Goal: Task Accomplishment & Management: Manage account settings

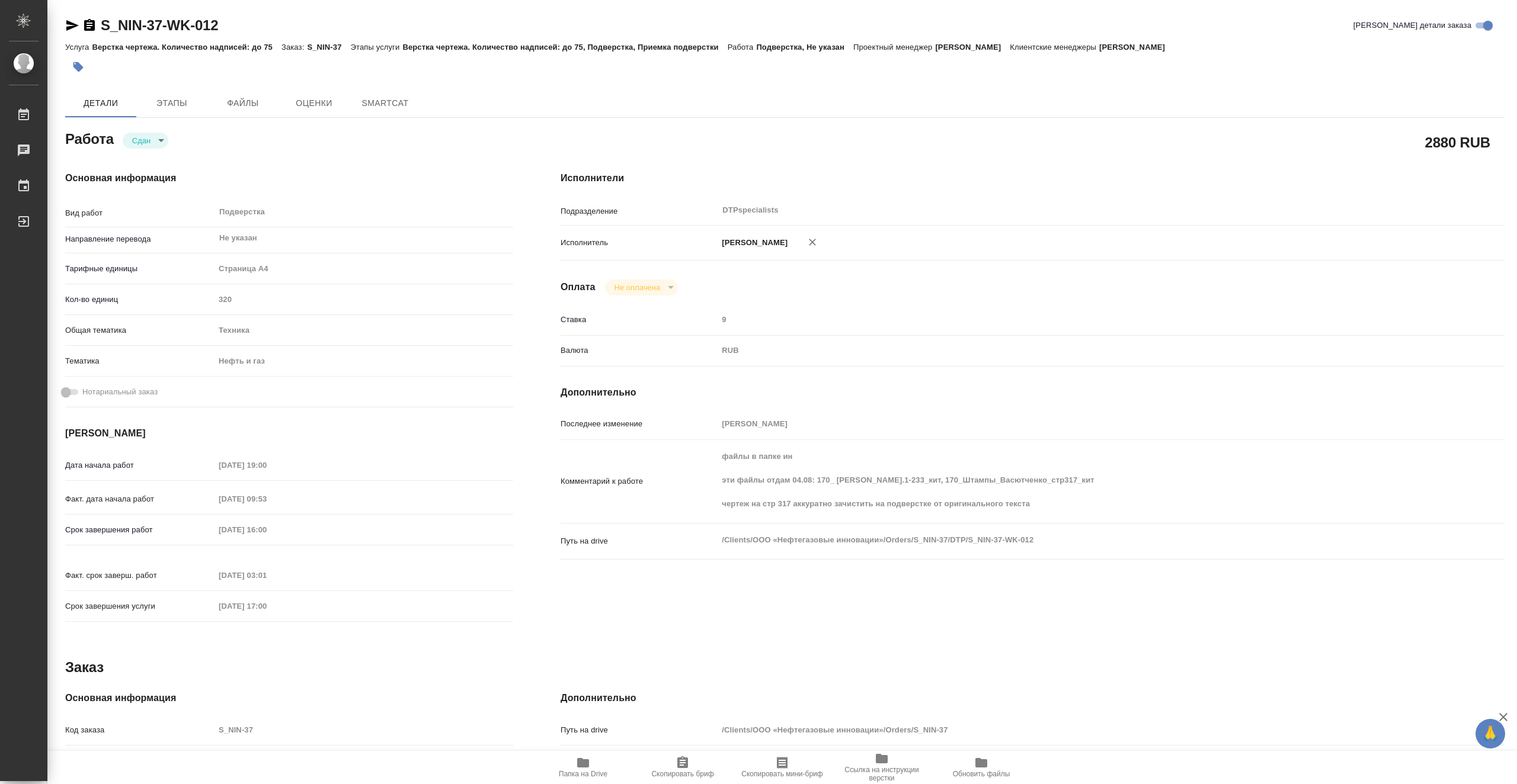
type textarea "x"
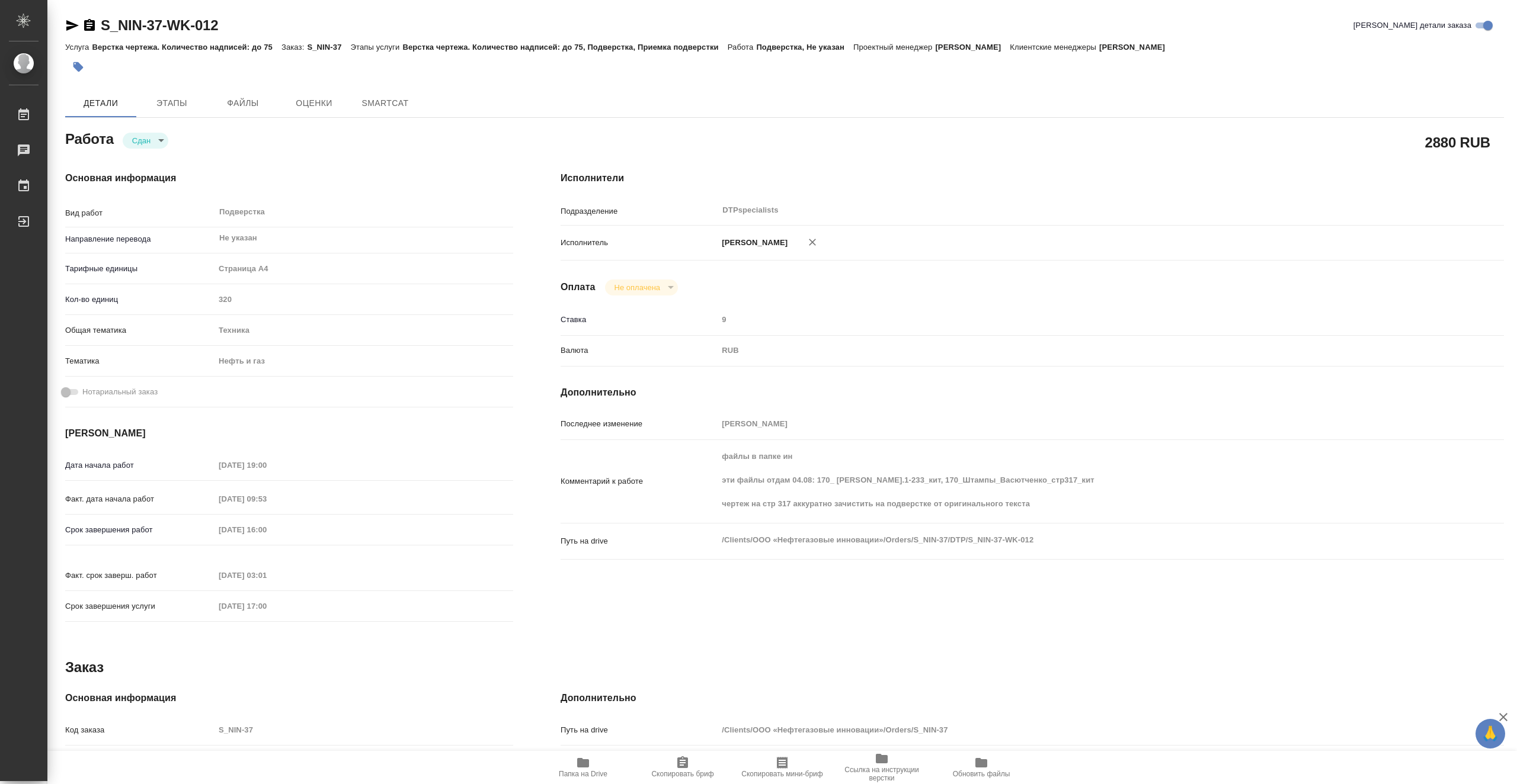
type textarea "x"
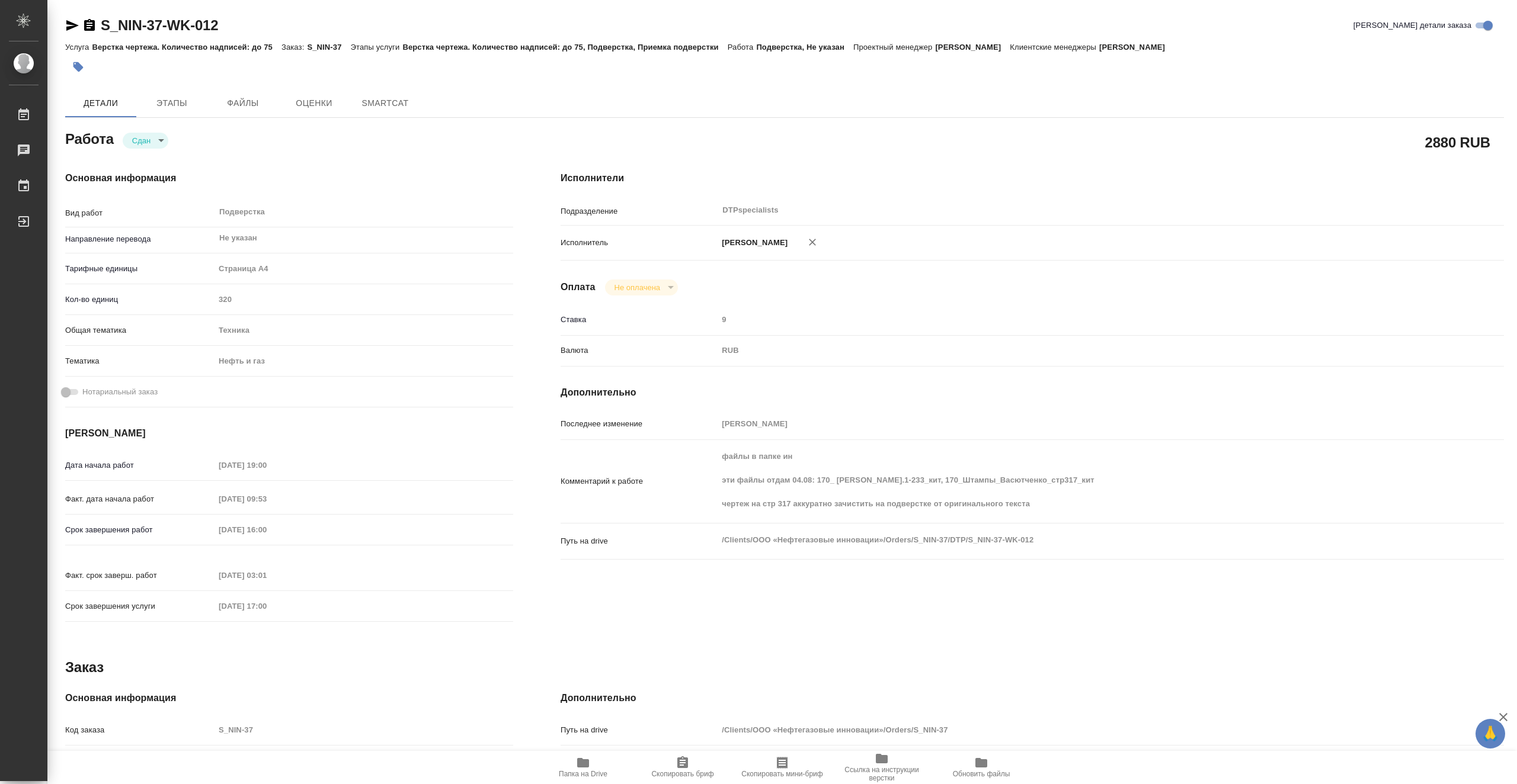
type textarea "x"
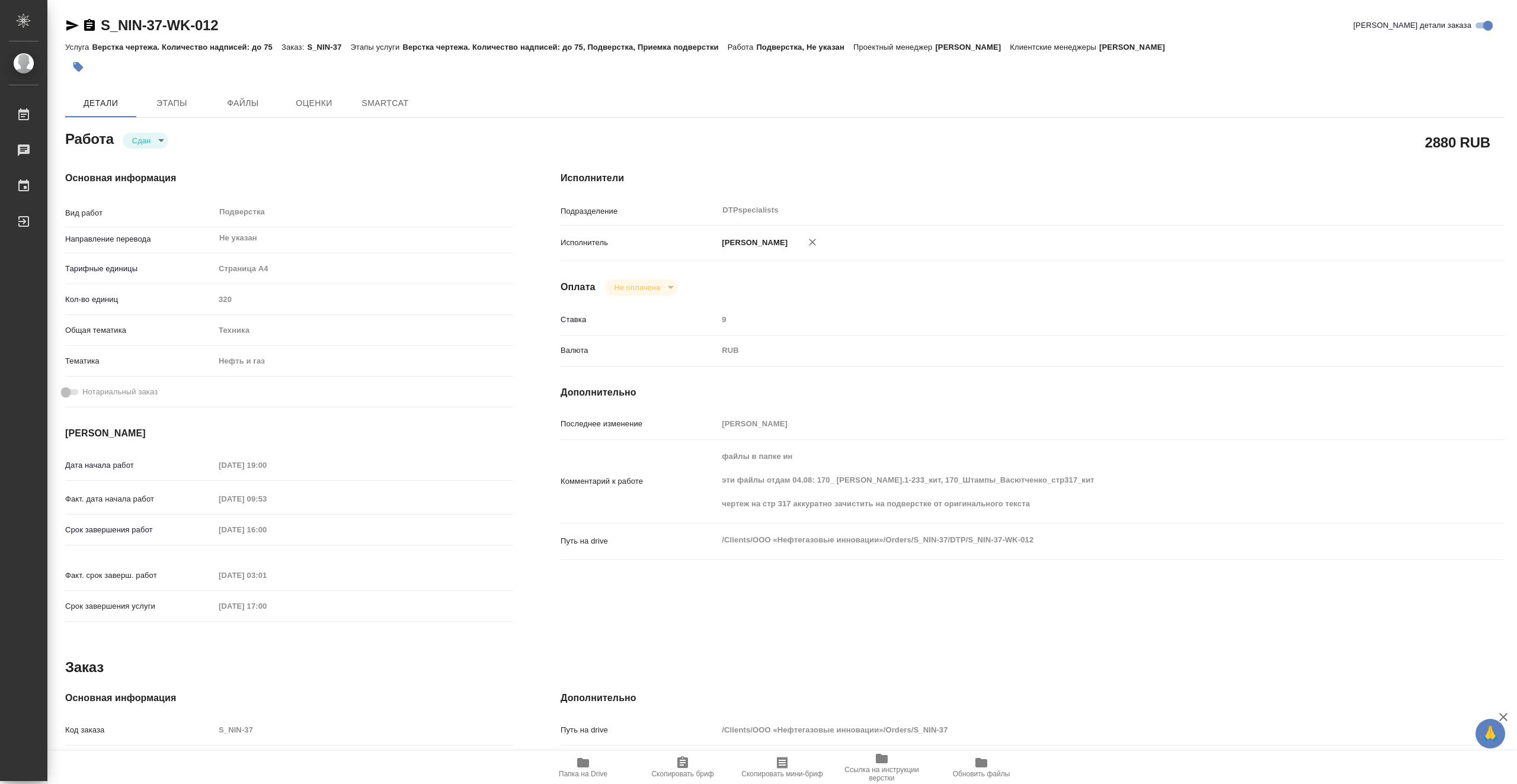
type textarea "x"
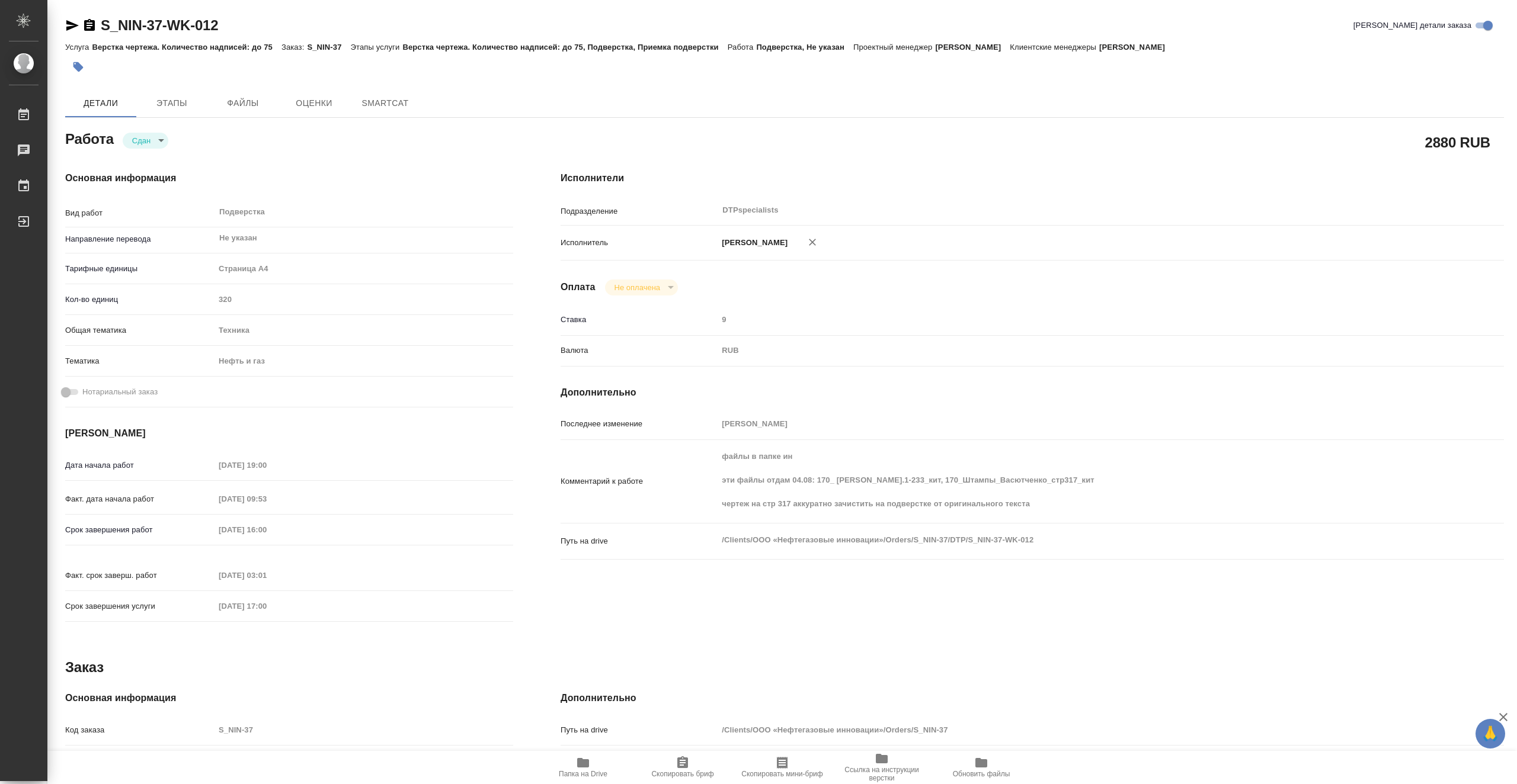
type textarea "x"
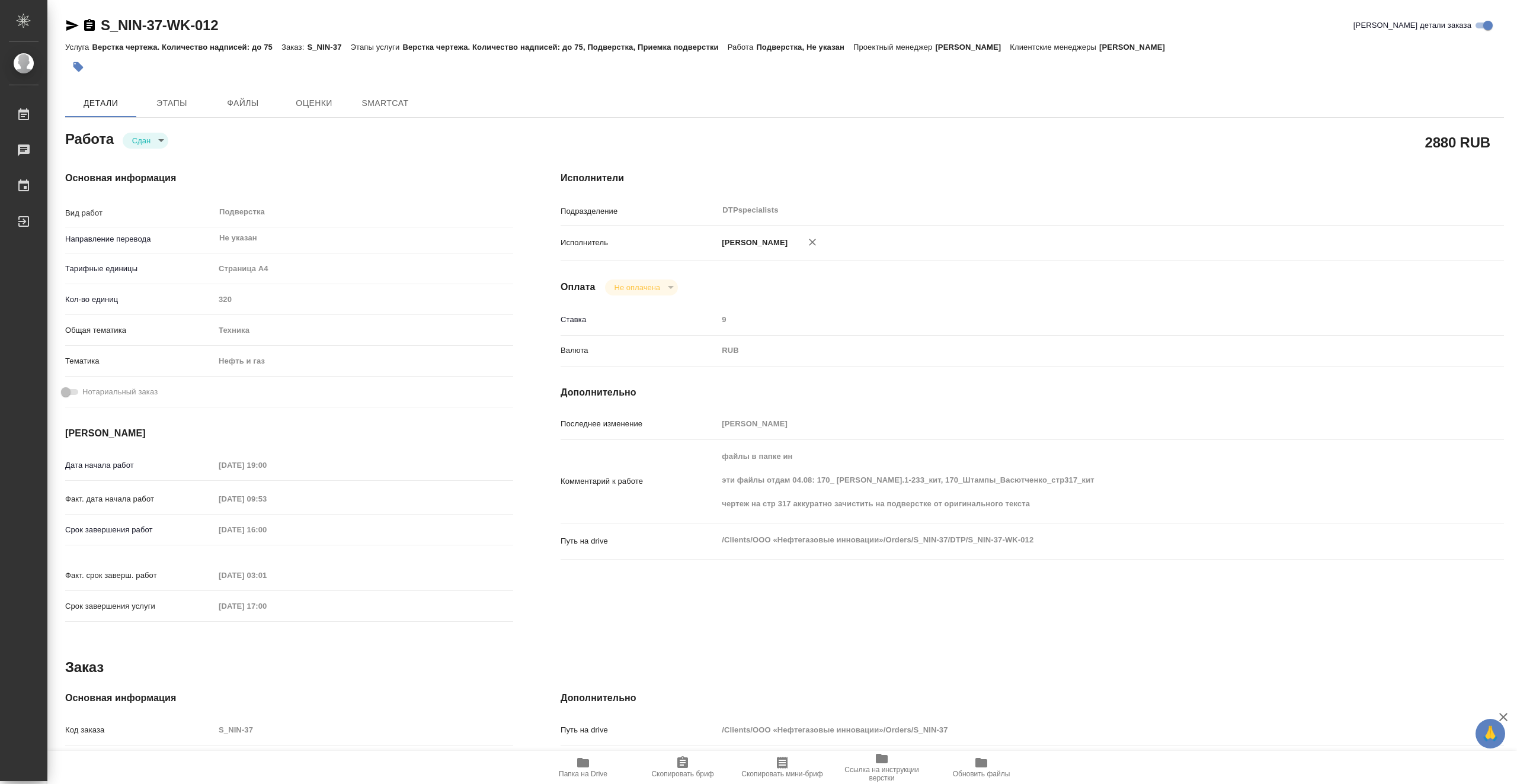
type textarea "x"
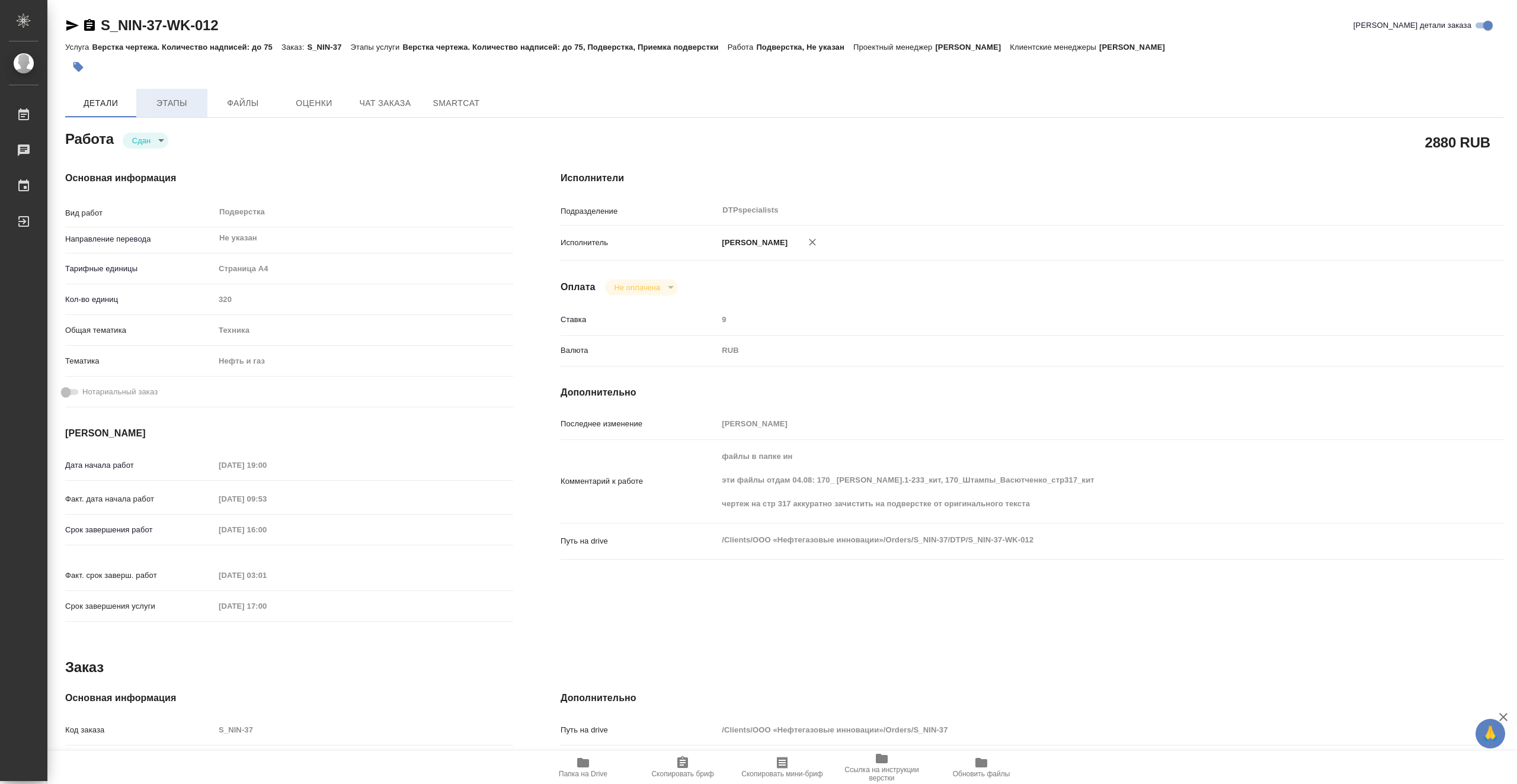
click at [192, 107] on span "Этапы" at bounding box center [171, 102] width 57 height 15
type textarea "x"
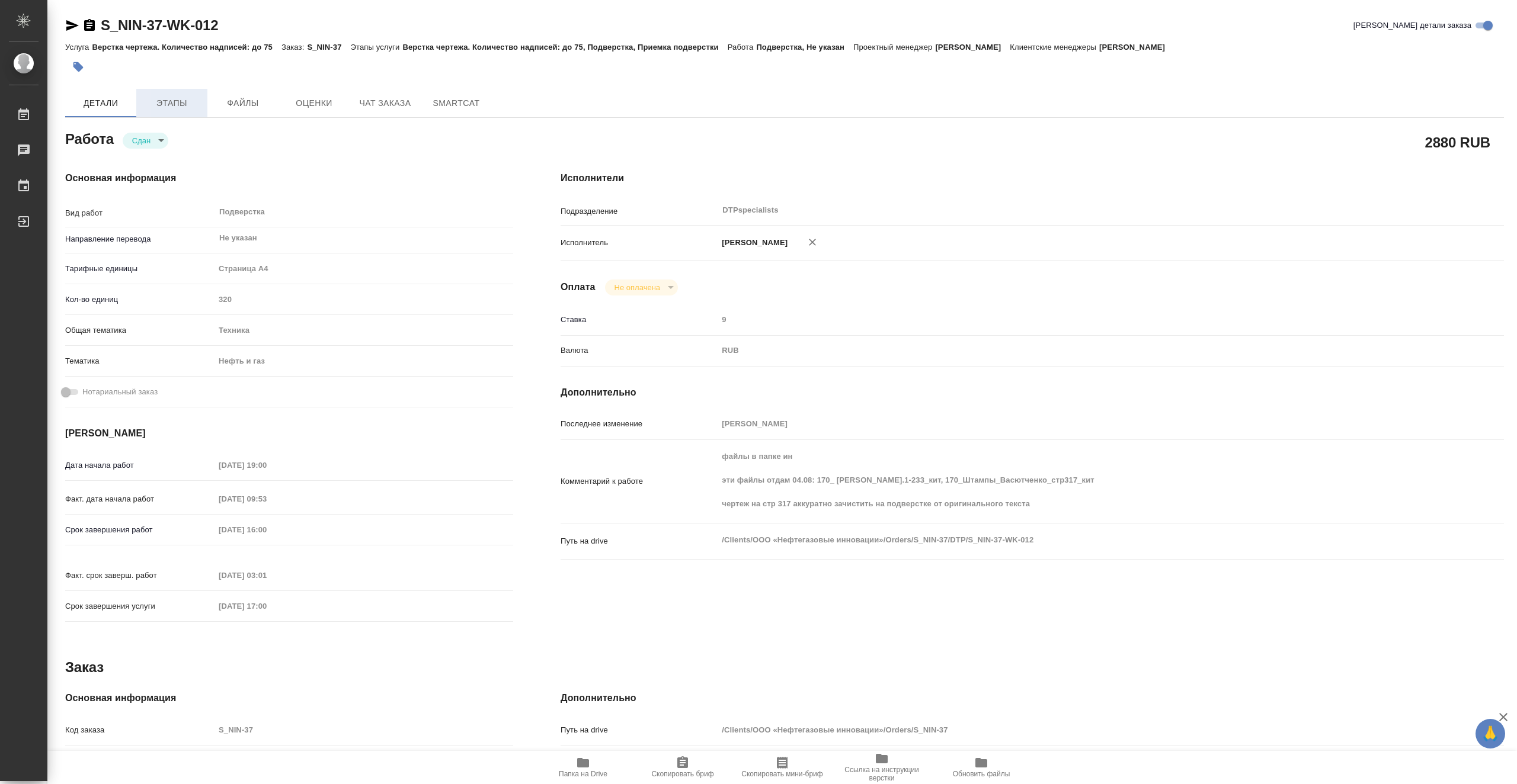
type textarea "x"
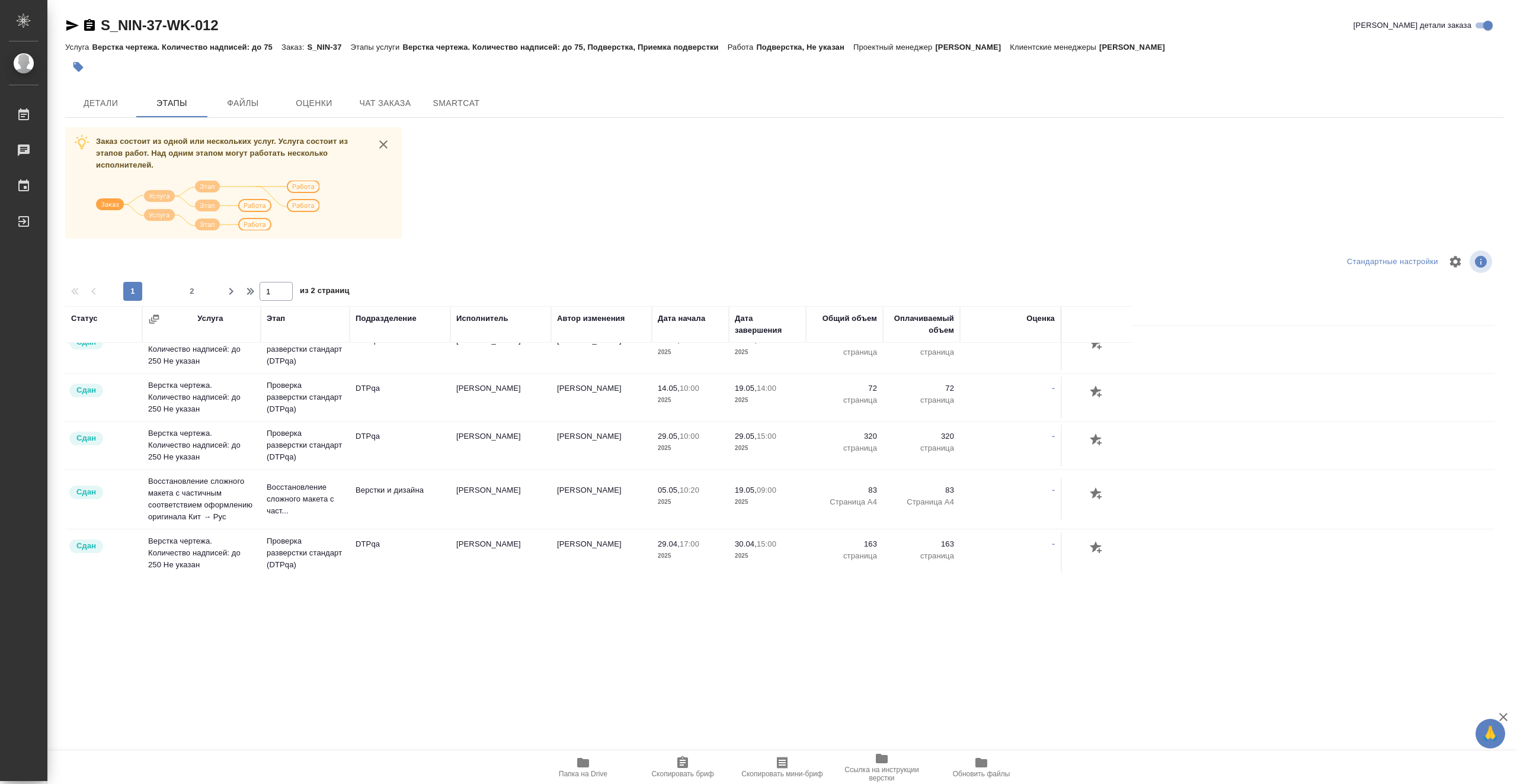
scroll to position [1130, 0]
click at [197, 294] on span "2" at bounding box center [191, 292] width 19 height 12
type input "2"
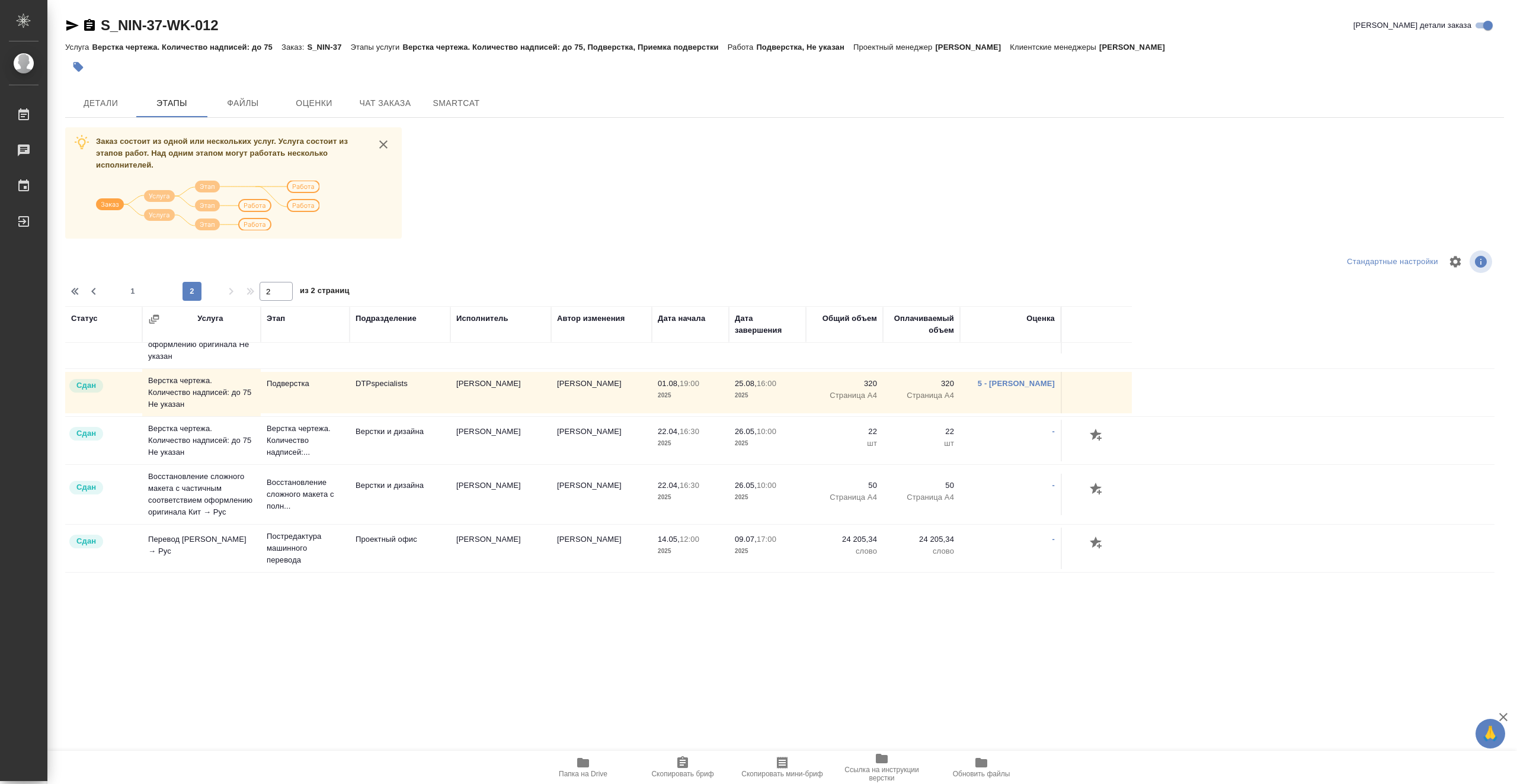
scroll to position [741, 0]
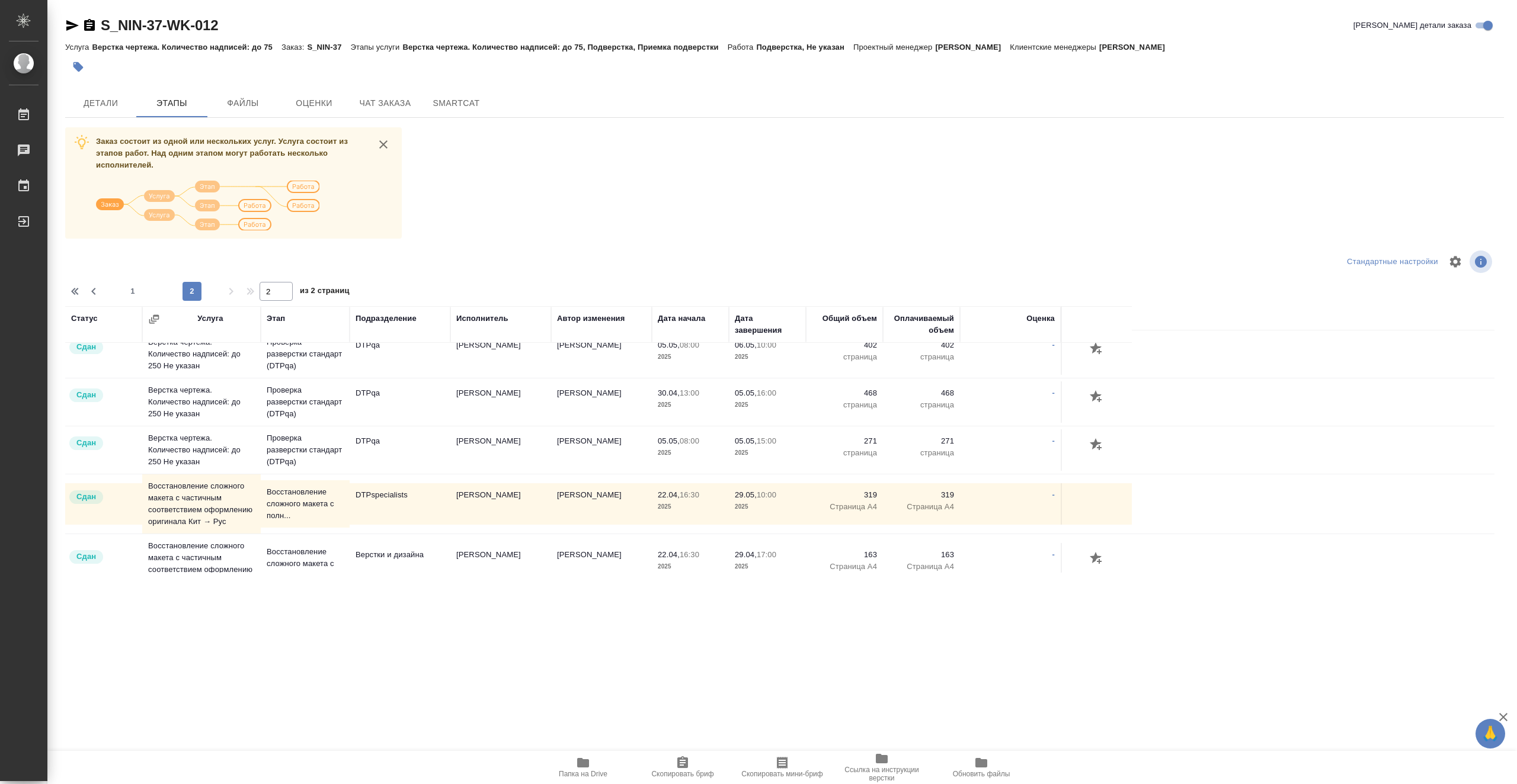
scroll to position [118, 0]
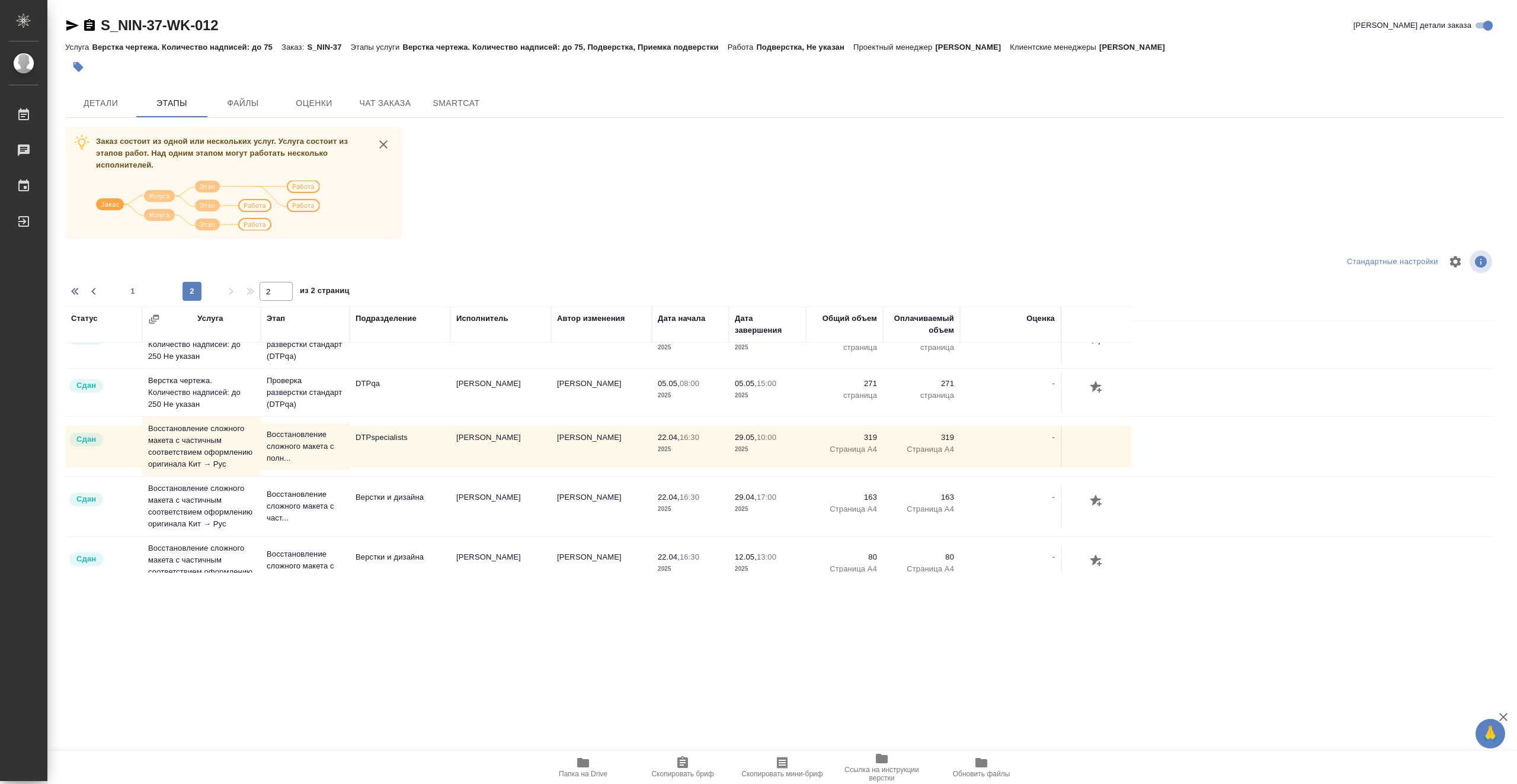
click at [392, 270] on td "DTPspecialists" at bounding box center [399, 249] width 101 height 42
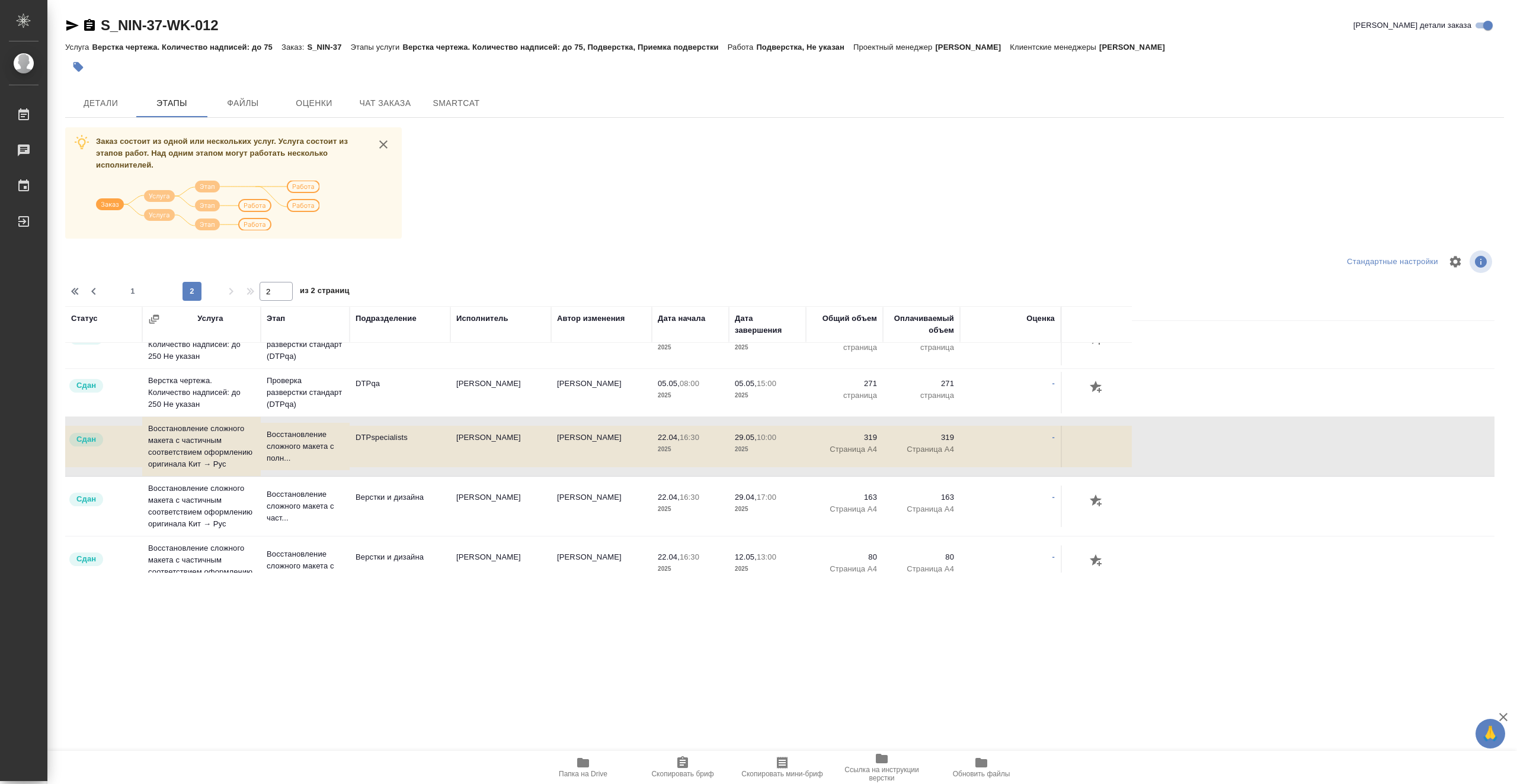
click at [392, 270] on td "DTPspecialists" at bounding box center [399, 249] width 101 height 42
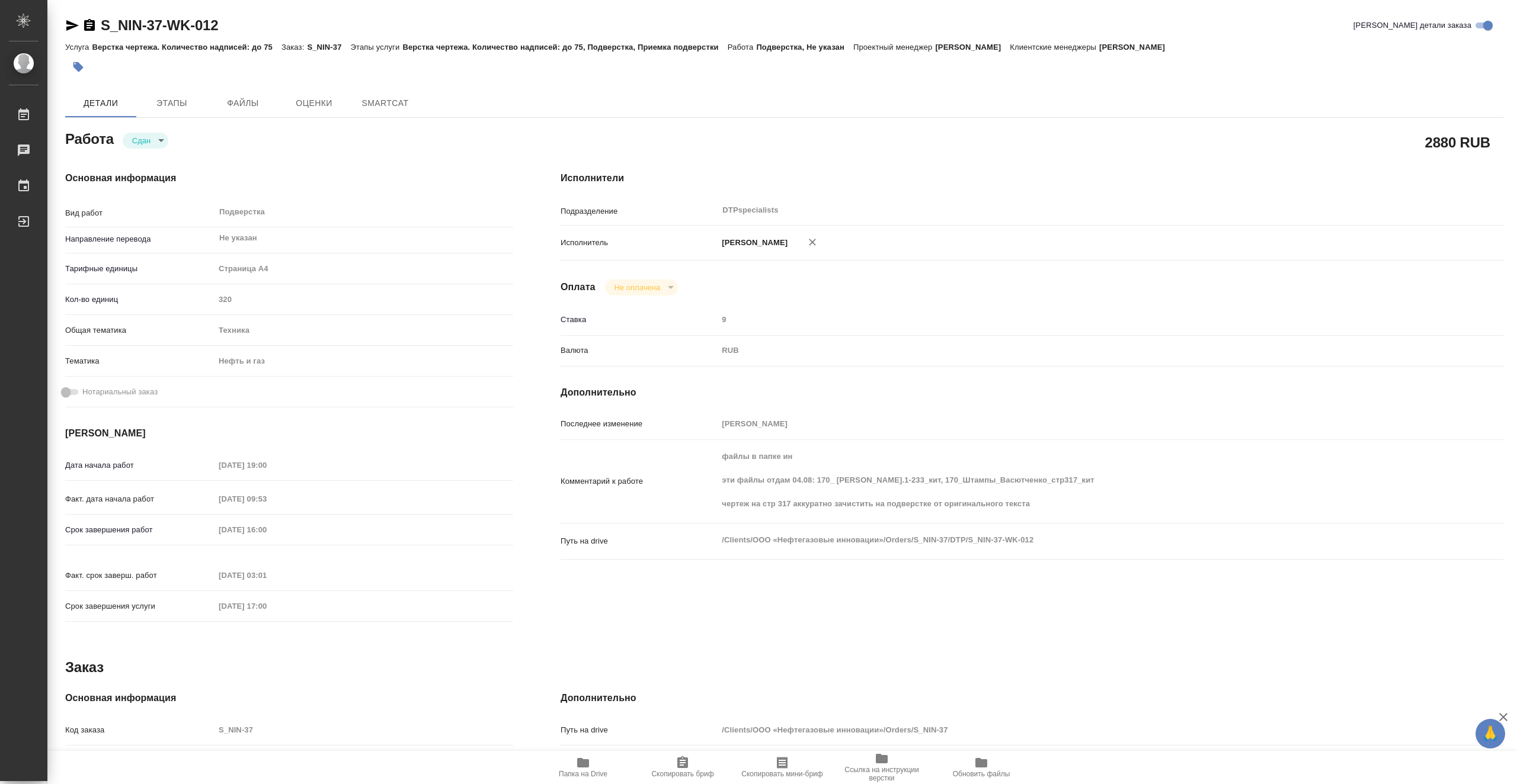
type textarea "x"
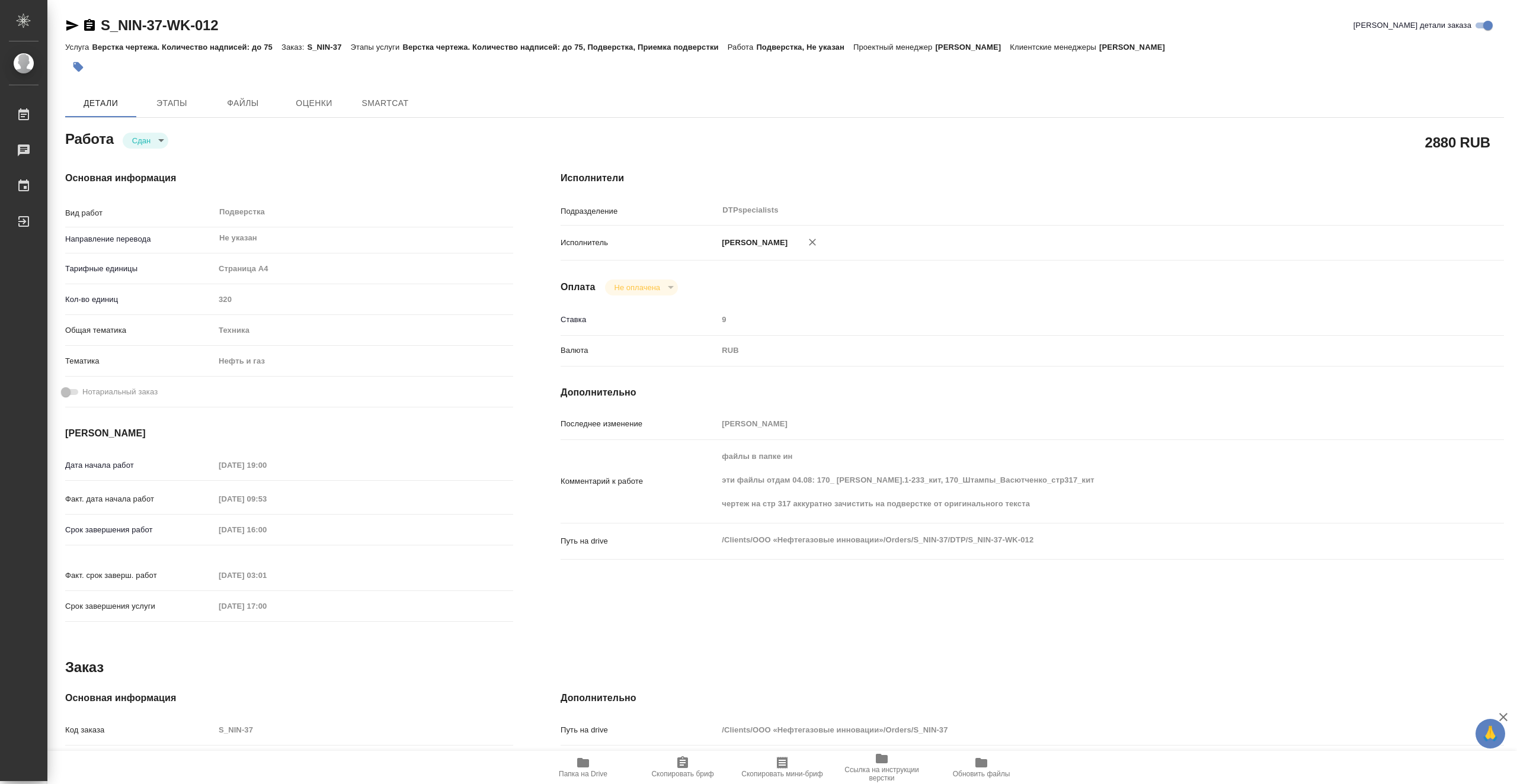
type textarea "x"
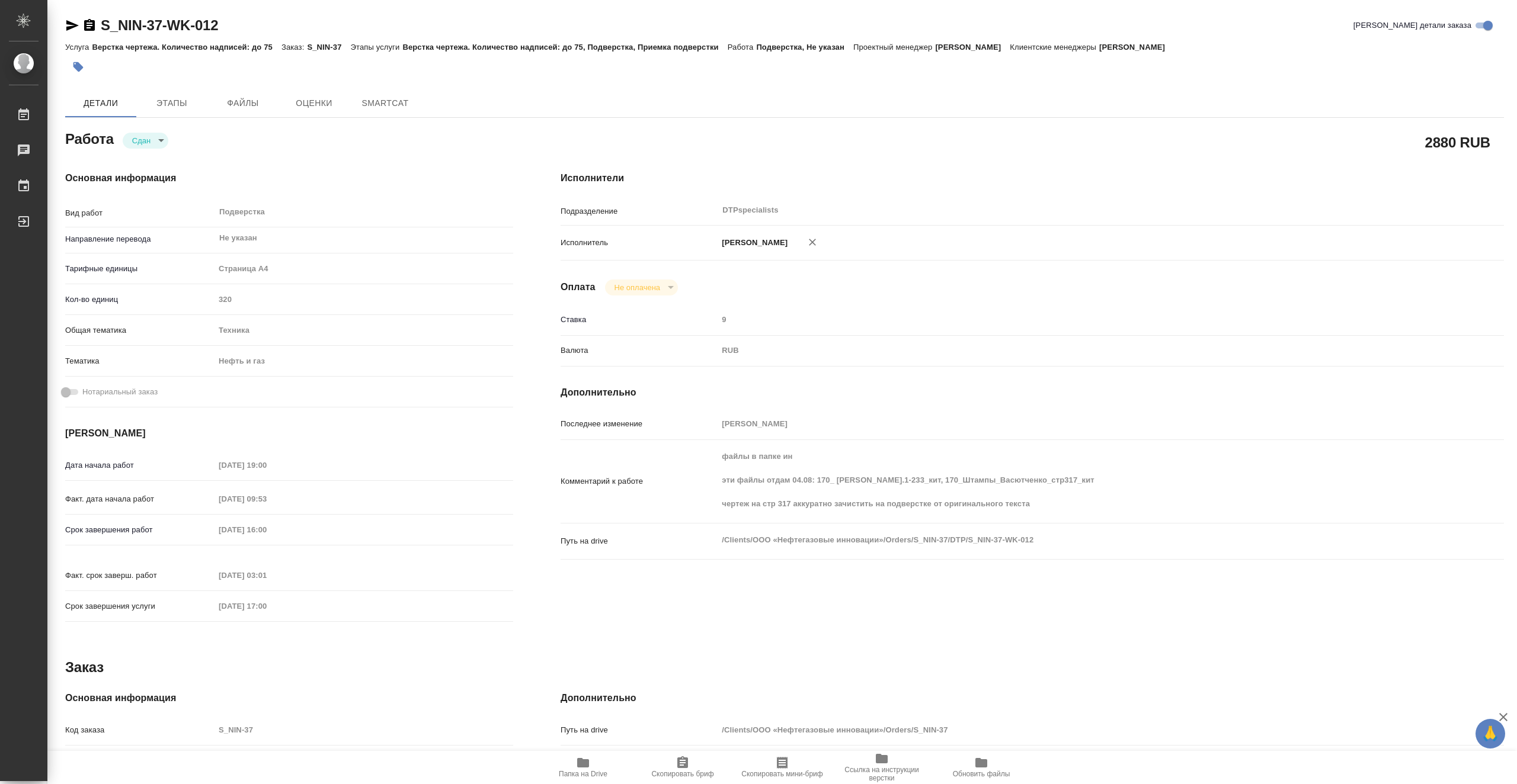
type textarea "x"
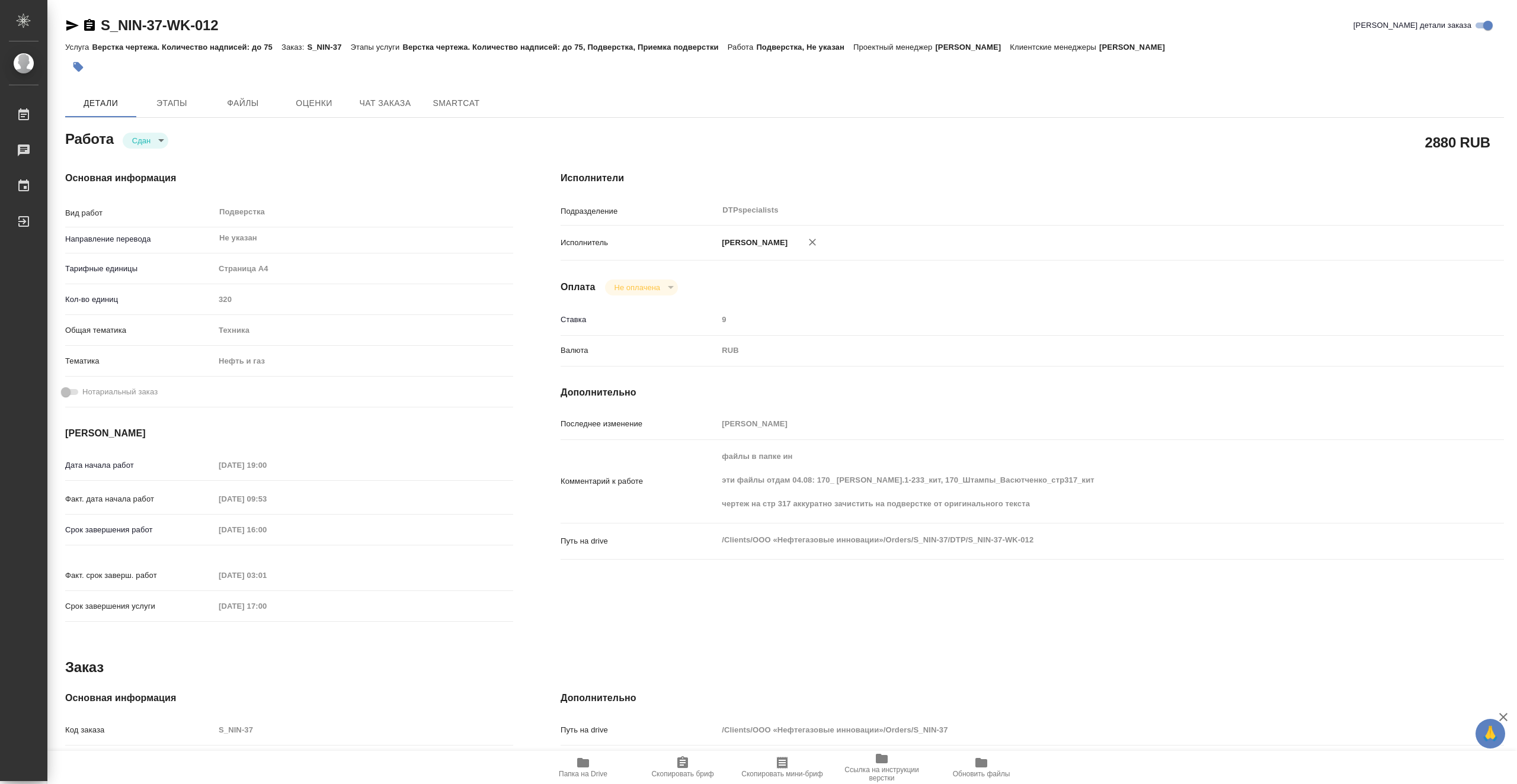
type textarea "x"
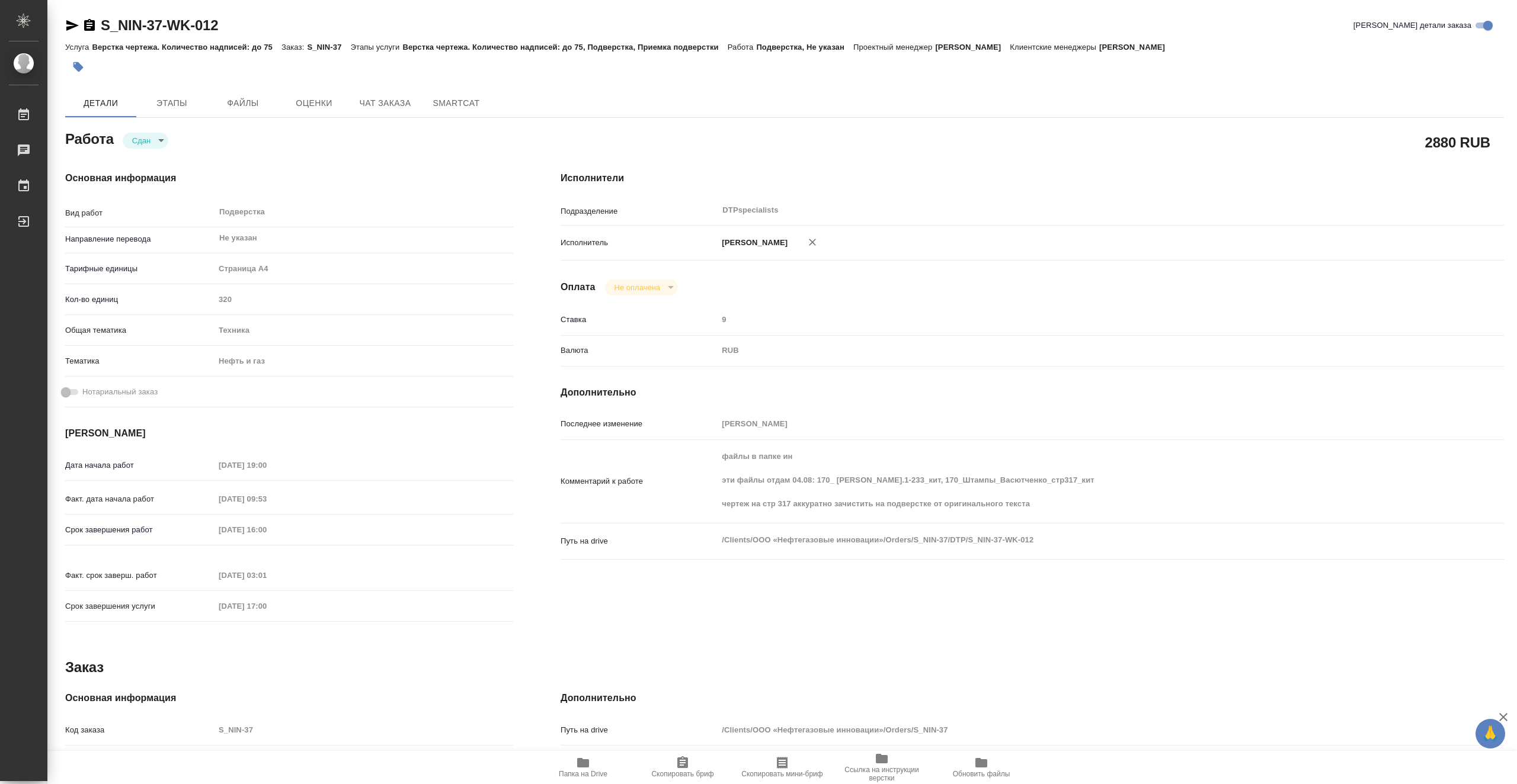
type textarea "x"
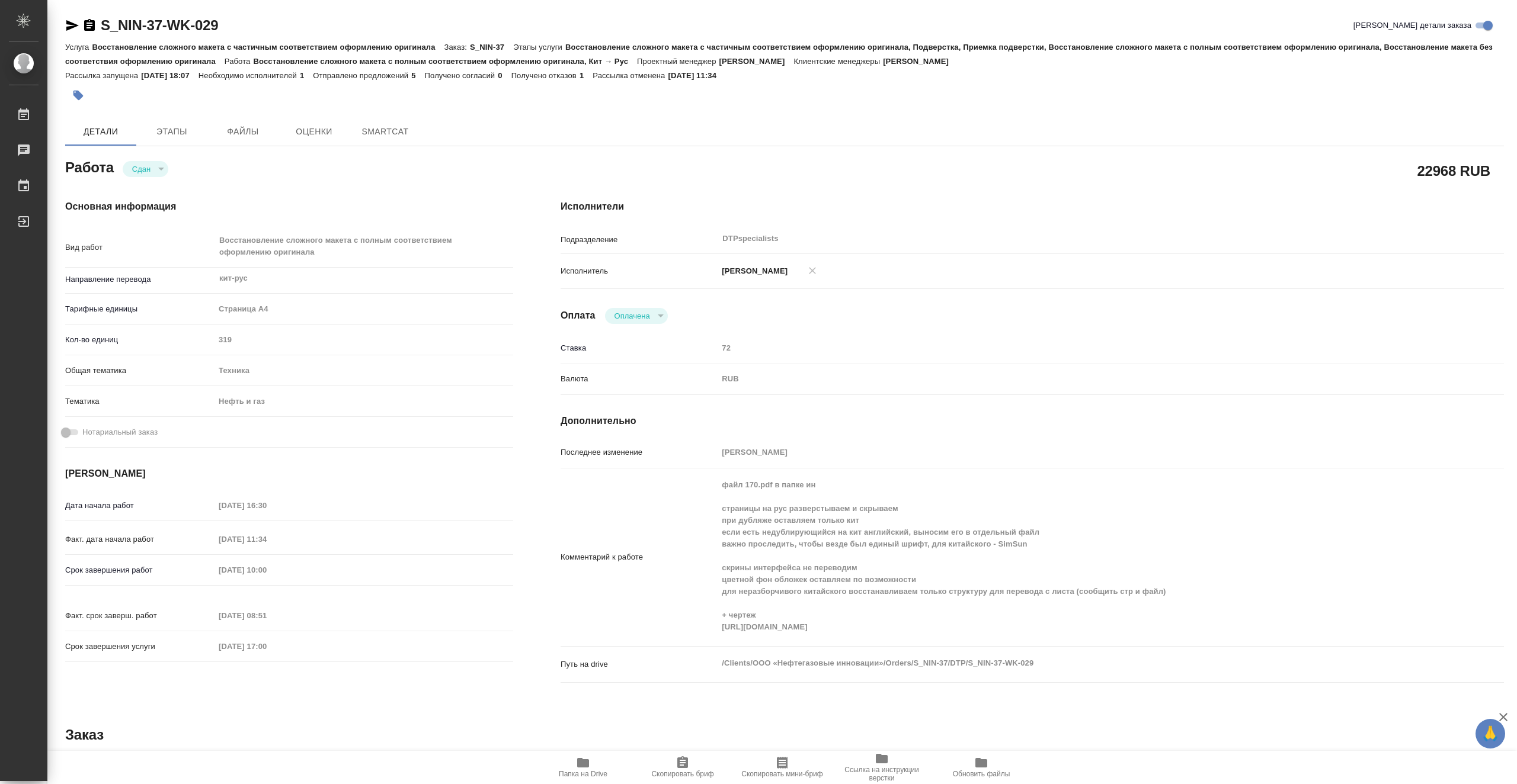
type textarea "x"
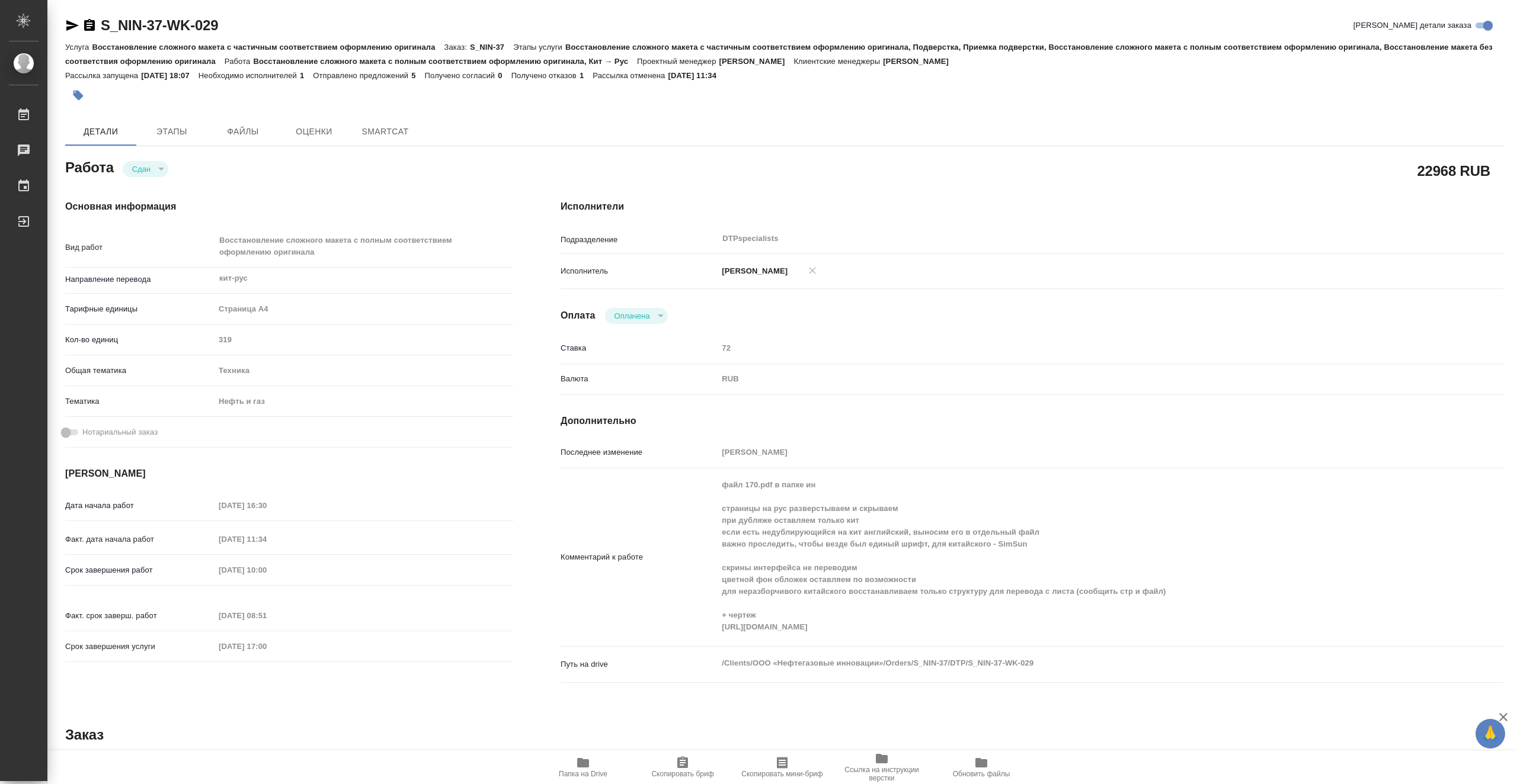
type textarea "x"
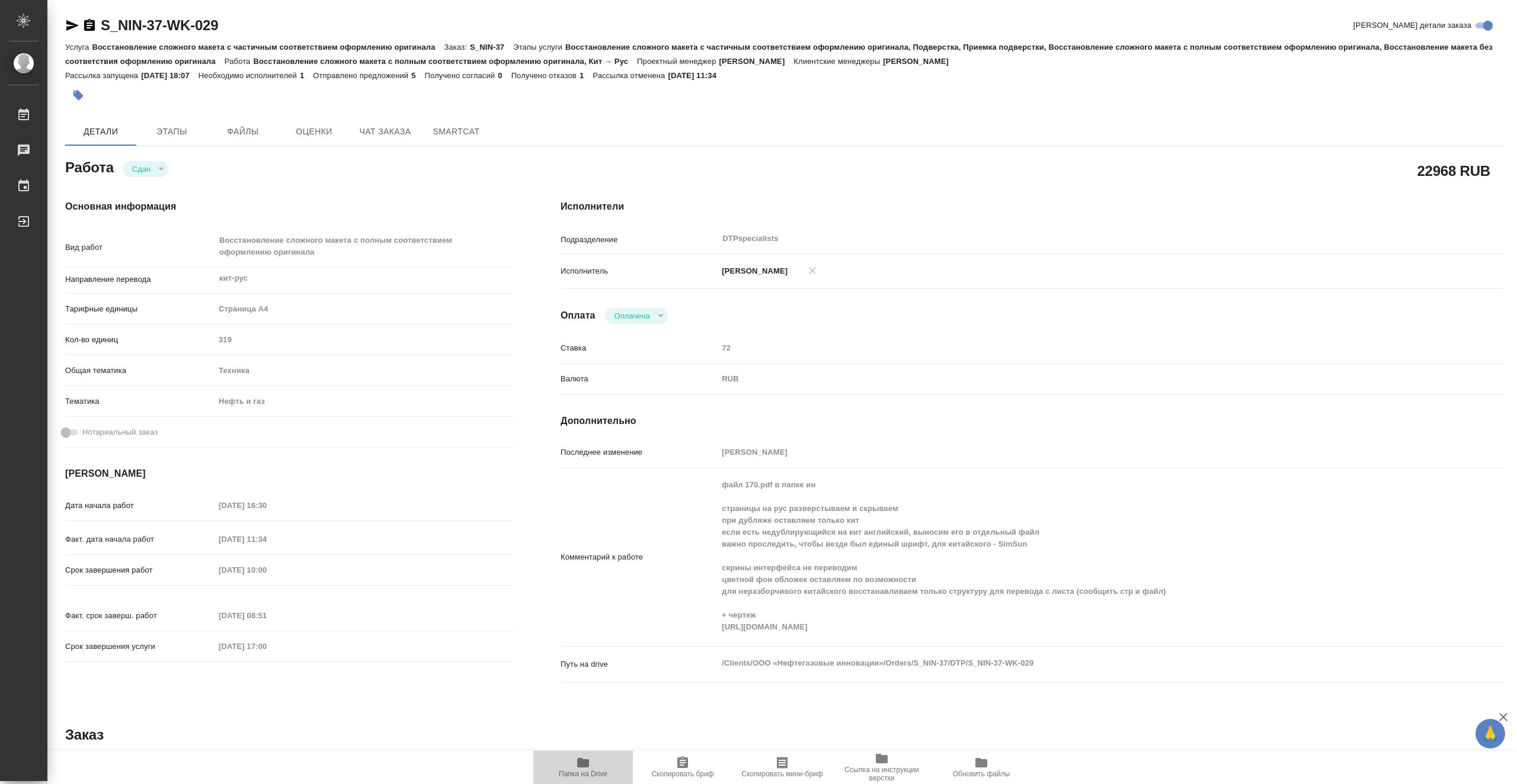
click at [602, 768] on span "Папка на Drive" at bounding box center [583, 767] width 86 height 23
type textarea "x"
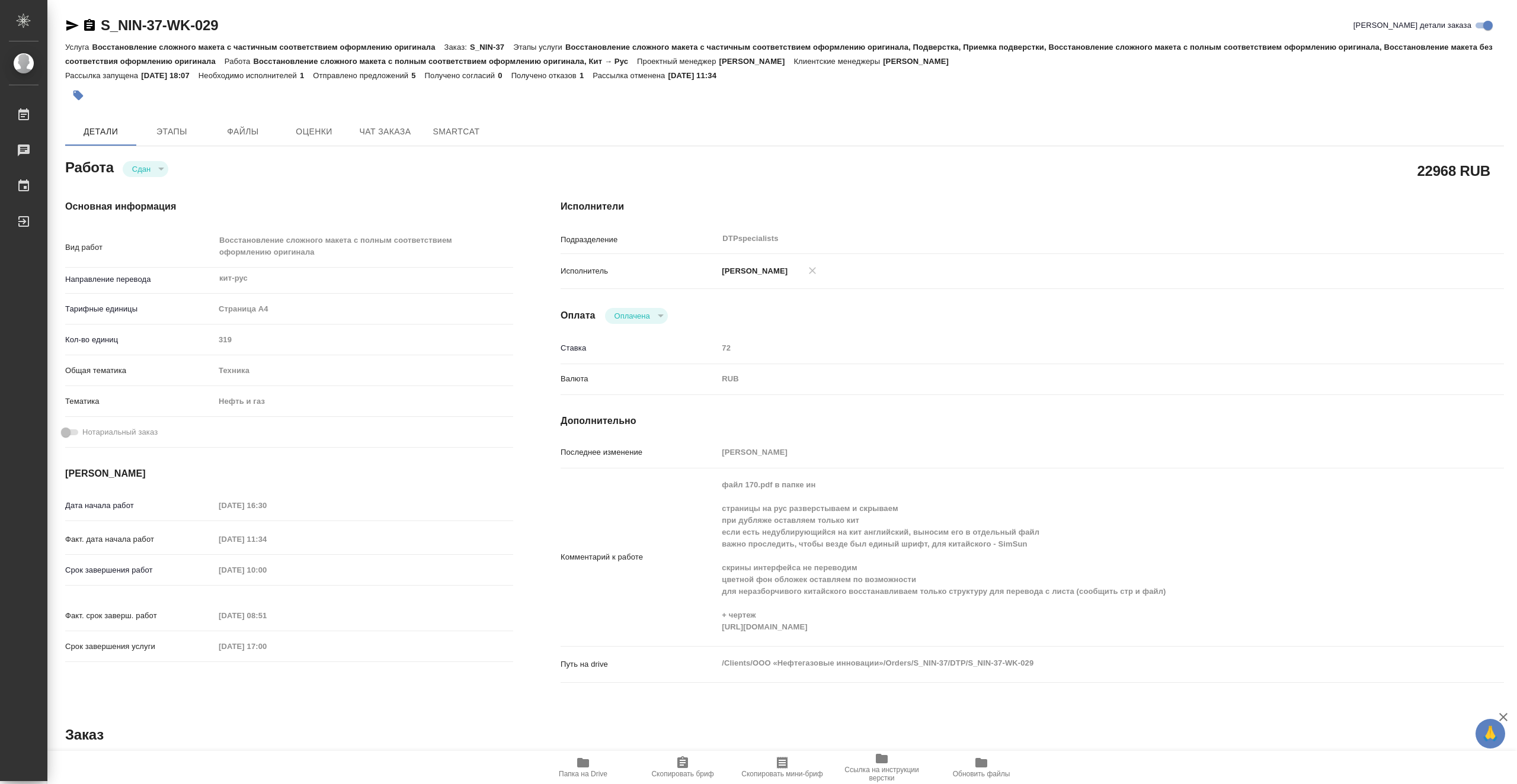
type textarea "x"
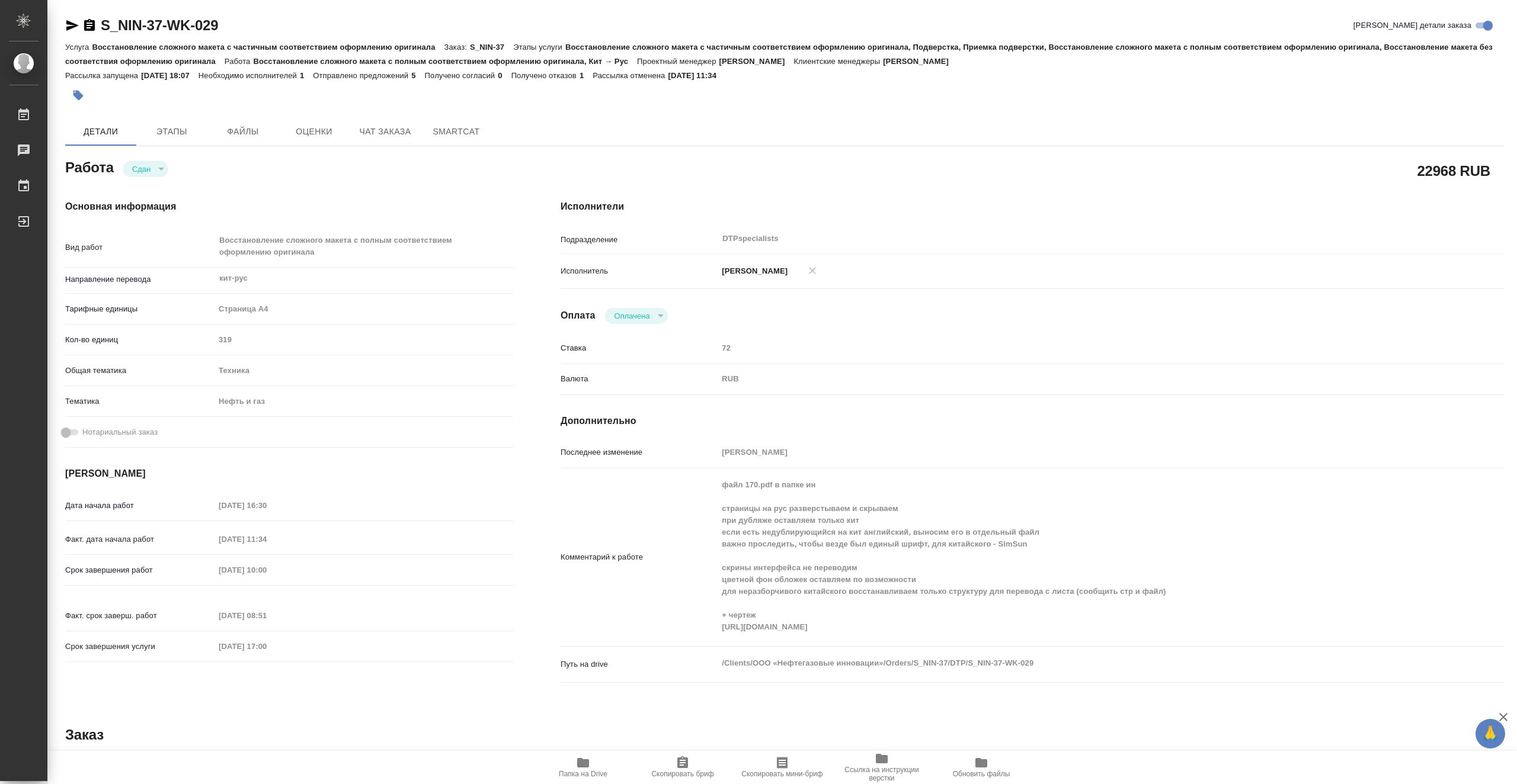
type textarea "x"
